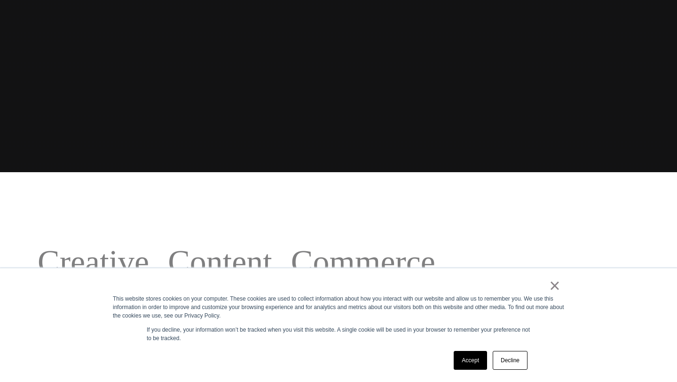
scroll to position [224, 0]
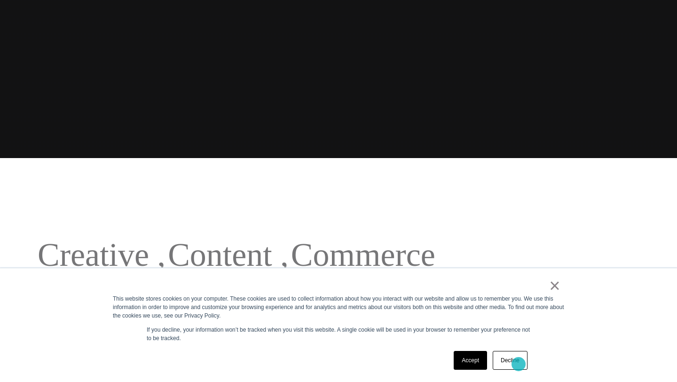
click at [519, 364] on link "Decline" at bounding box center [510, 360] width 35 height 19
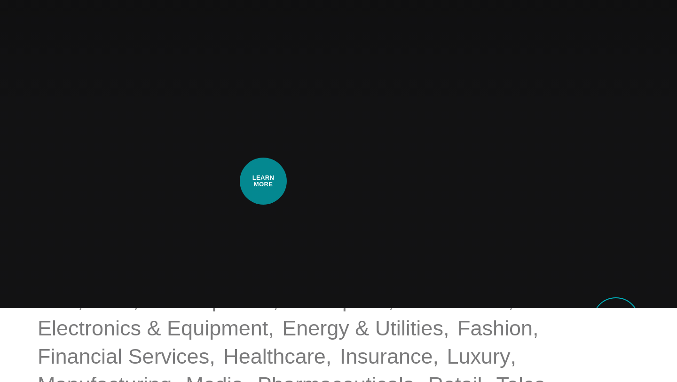
scroll to position [0, 0]
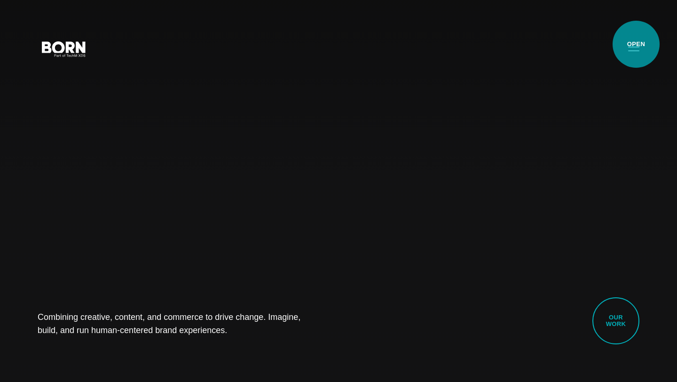
click at [636, 44] on button "Primary Menu" at bounding box center [634, 49] width 23 height 20
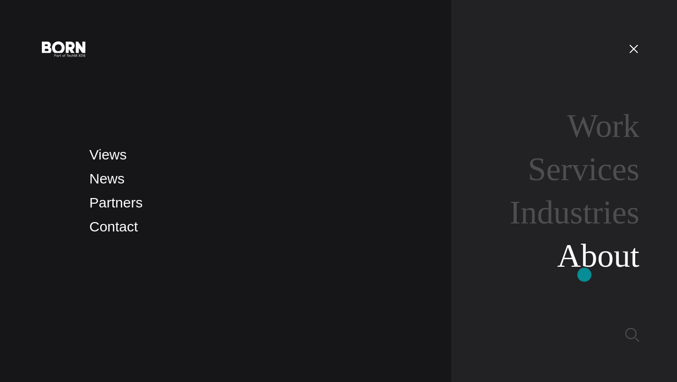
click at [585, 274] on link "About" at bounding box center [598, 256] width 82 height 36
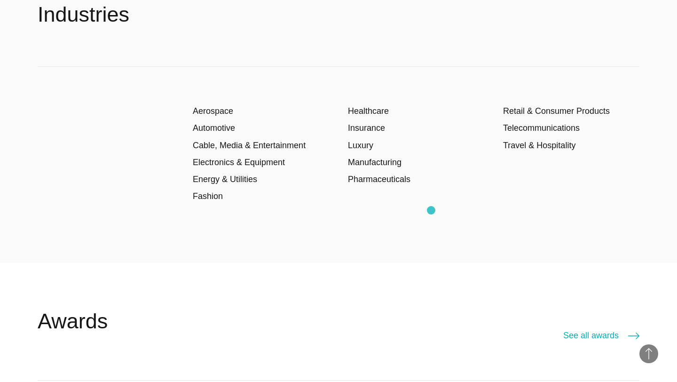
scroll to position [1565, 0]
click at [372, 129] on link "Insurance" at bounding box center [366, 128] width 37 height 9
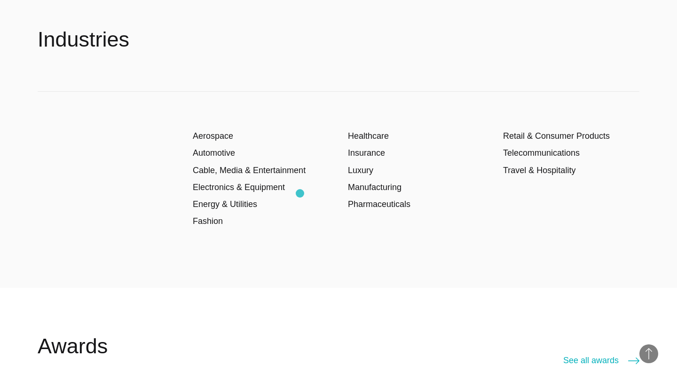
scroll to position [1541, 0]
